Goal: Navigation & Orientation: Find specific page/section

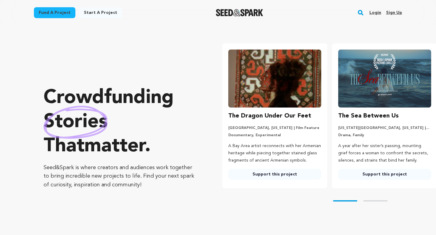
click at [378, 10] on link "Login" at bounding box center [375, 13] width 12 height 10
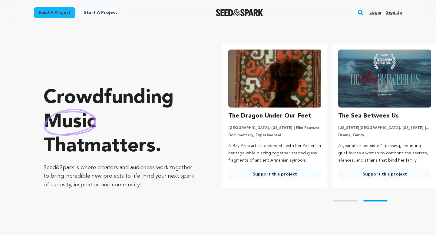
click at [269, 177] on link "Support this project" at bounding box center [274, 174] width 93 height 11
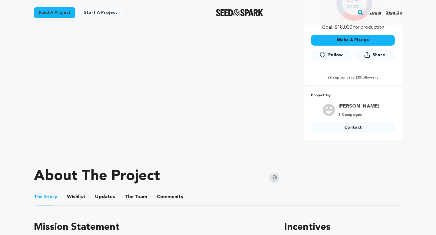
scroll to position [183, 0]
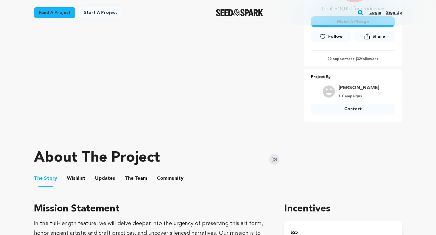
click at [76, 178] on button "Wishlist" at bounding box center [76, 180] width 15 height 15
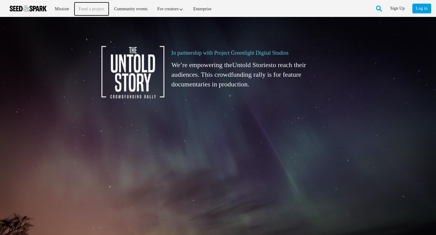
click at [93, 11] on link "Fund a project" at bounding box center [91, 8] width 34 height 13
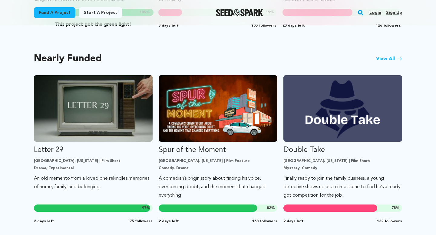
scroll to position [489, 0]
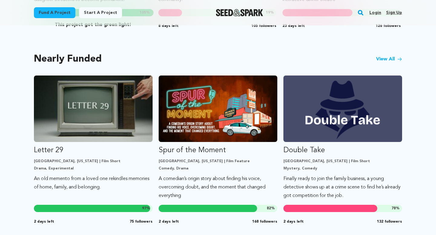
click at [397, 59] on icon at bounding box center [399, 59] width 5 height 5
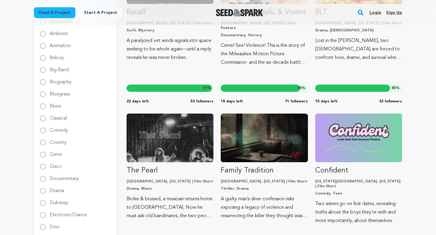
scroll to position [202, 0]
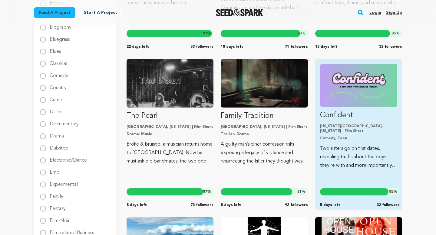
click at [369, 80] on img "Fund Confident" at bounding box center [358, 85] width 77 height 43
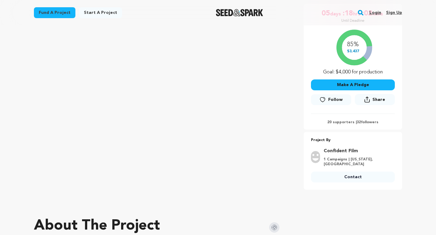
scroll to position [4, 0]
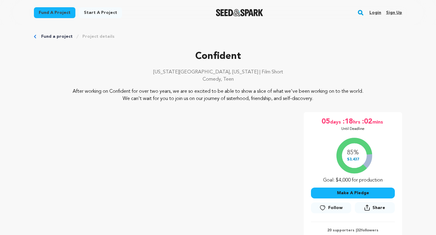
click at [64, 13] on link "Fund a project" at bounding box center [54, 12] width 41 height 11
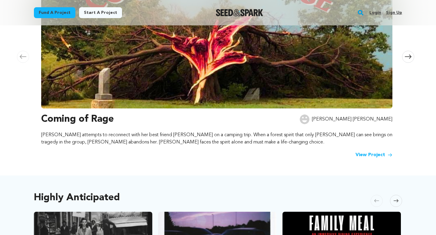
scroll to position [157, 0]
click at [155, 102] on img at bounding box center [216, 26] width 351 height 163
click at [379, 154] on link "View Project" at bounding box center [373, 154] width 37 height 7
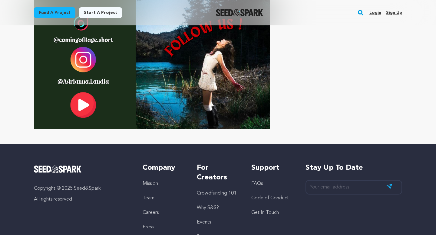
scroll to position [2272, 0]
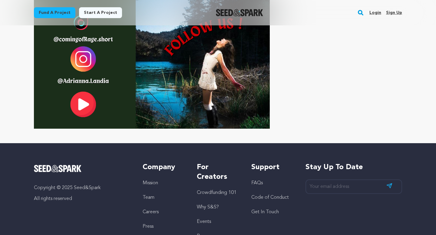
click at [153, 210] on link "Careers" at bounding box center [150, 212] width 16 height 5
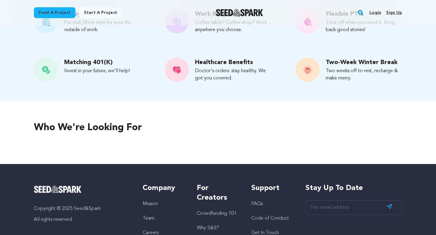
scroll to position [183, 0]
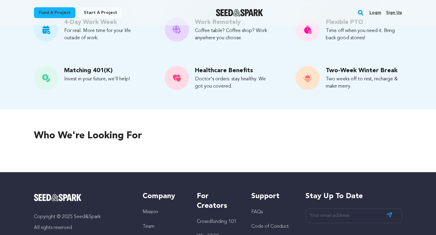
click at [113, 137] on p "Who we're looking for" at bounding box center [218, 136] width 368 height 15
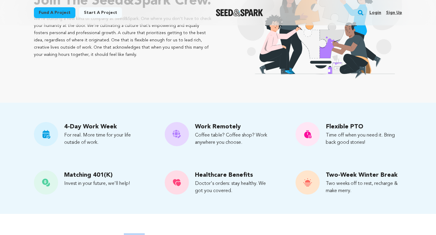
scroll to position [0, 0]
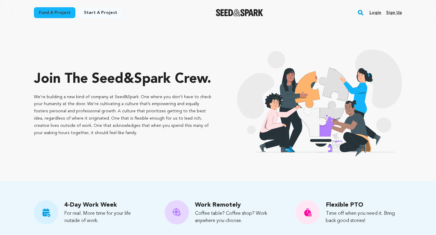
click at [378, 14] on link "Login" at bounding box center [375, 13] width 12 height 10
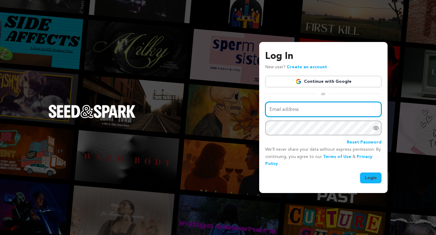
click at [331, 103] on input "Email address" at bounding box center [323, 109] width 116 height 15
type input "nikaya.manley@feirstein.film"
